Goal: Transaction & Acquisition: Register for event/course

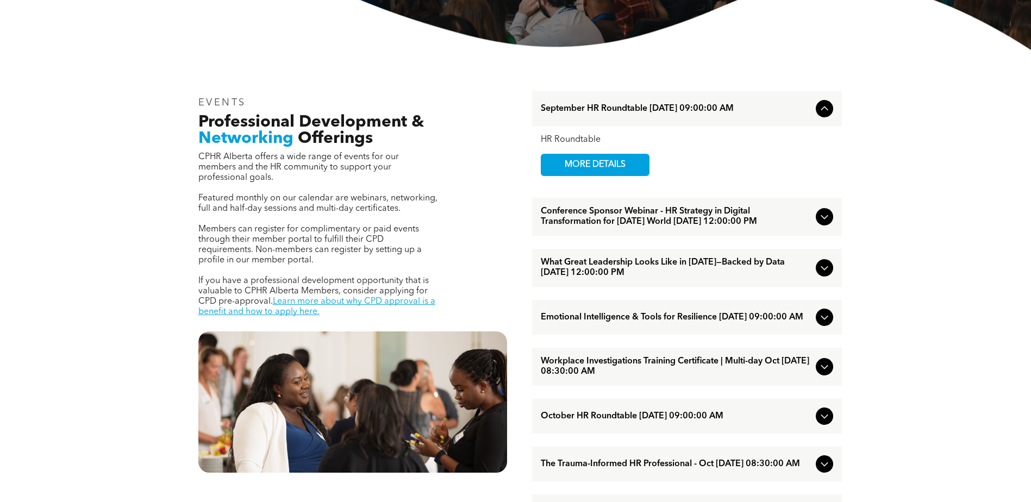
scroll to position [381, 0]
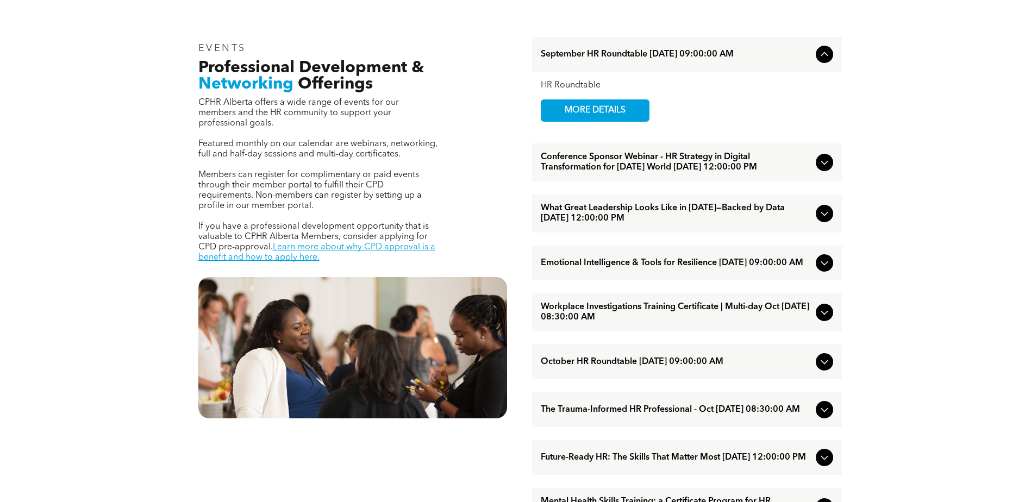
click at [694, 368] on span "October HR Roundtable [DATE] 09:00:00 AM" at bounding box center [676, 362] width 271 height 10
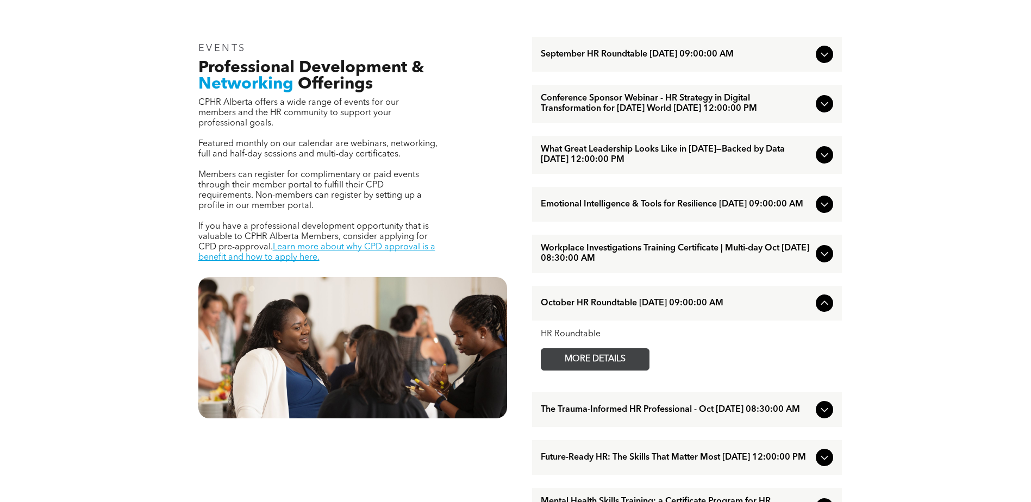
click at [615, 370] on span "MORE DETAILS" at bounding box center [595, 359] width 86 height 21
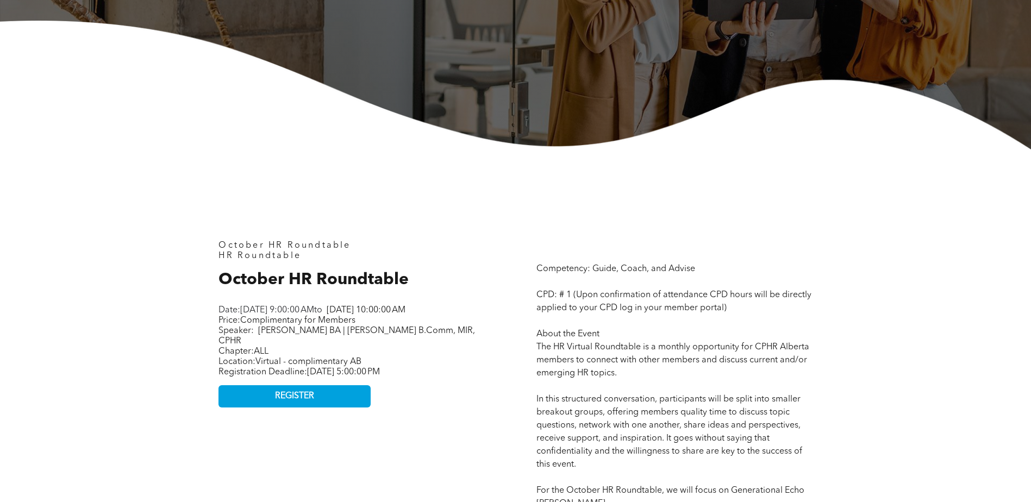
scroll to position [326, 0]
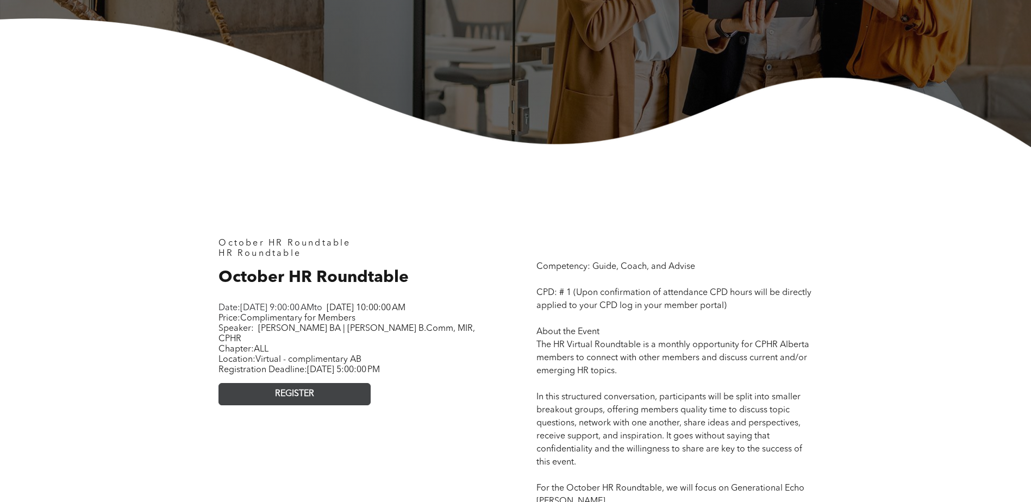
click at [323, 394] on link "REGISTER" at bounding box center [295, 394] width 152 height 22
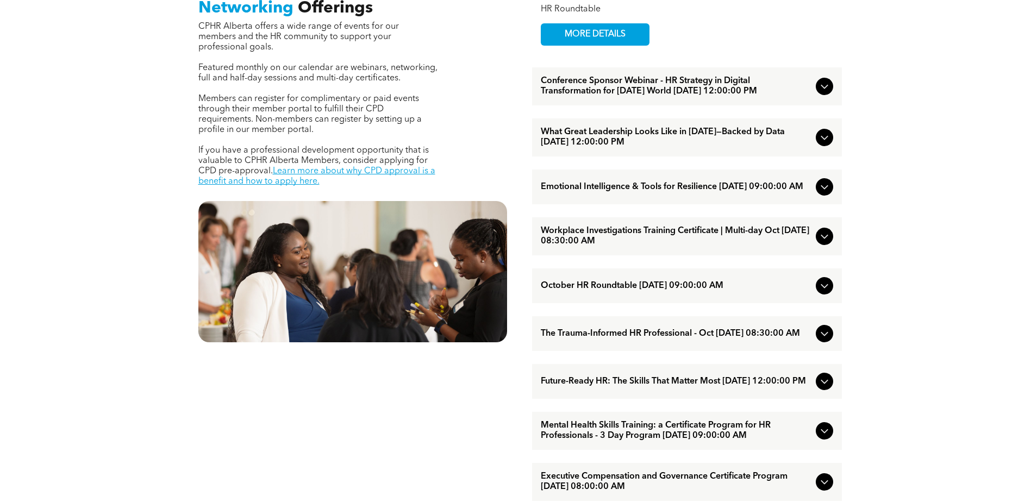
scroll to position [544, 0]
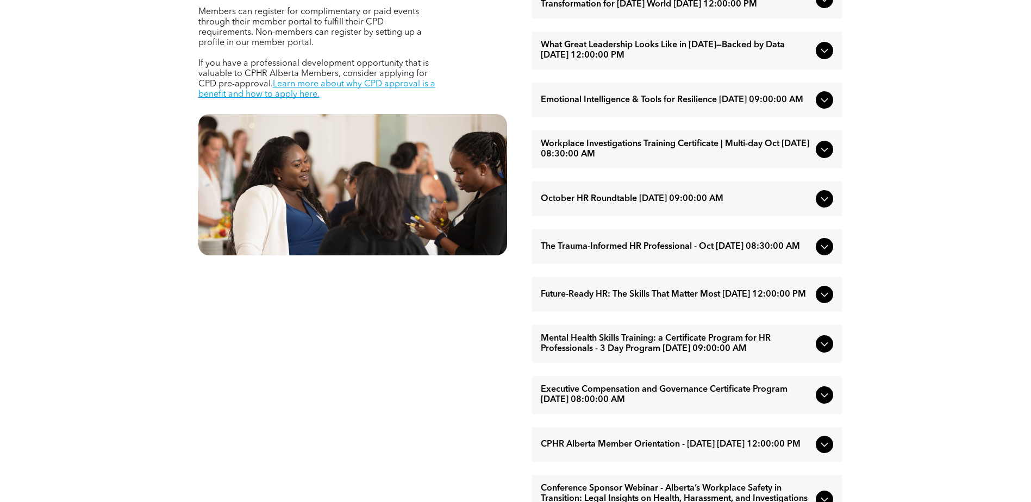
click at [828, 206] on icon at bounding box center [824, 198] width 13 height 13
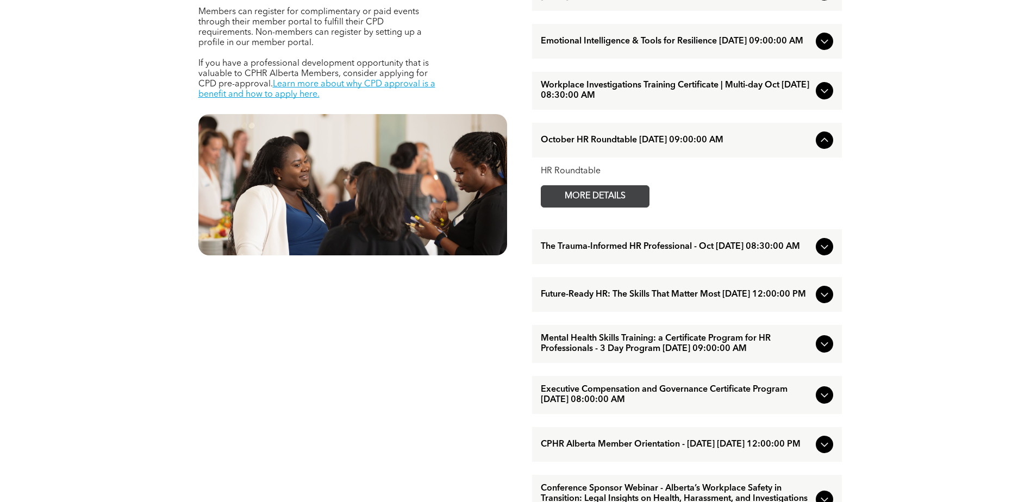
click at [610, 207] on span "MORE DETAILS" at bounding box center [595, 196] width 86 height 21
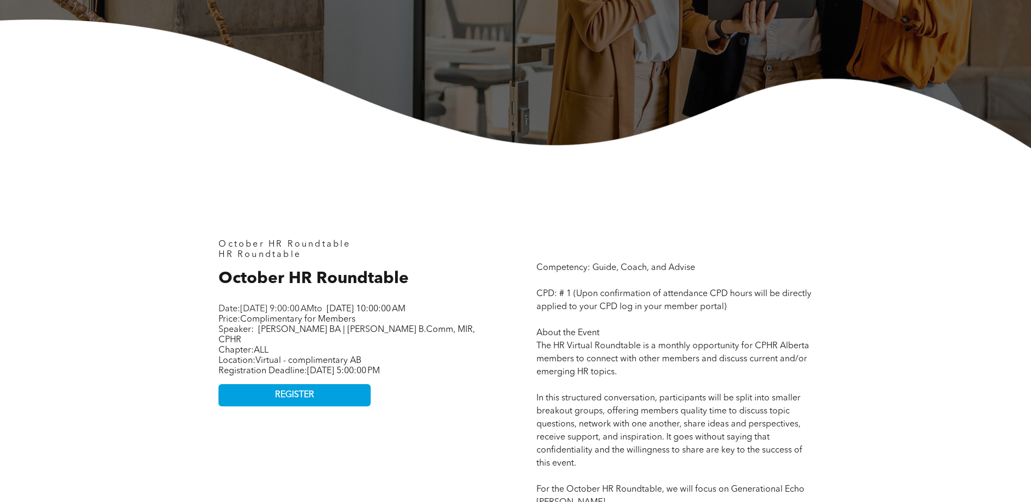
scroll to position [326, 0]
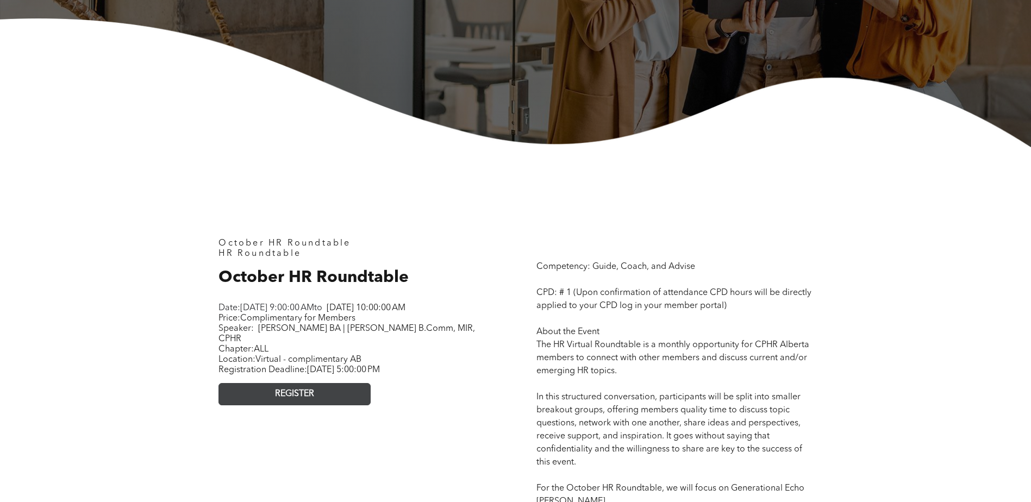
click at [323, 391] on link "REGISTER" at bounding box center [295, 394] width 152 height 22
